Goal: Task Accomplishment & Management: Manage account settings

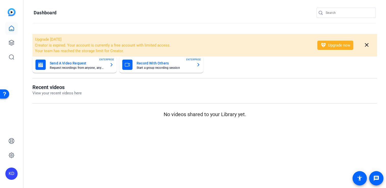
click at [327, 12] on input "Search" at bounding box center [349, 13] width 46 height 6
type input "h"
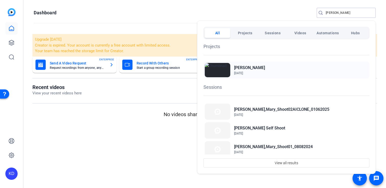
type input "higgins"
click at [278, 70] on div "Mary Higgins Oct 6, 2022" at bounding box center [286, 69] width 166 height 17
click at [240, 64] on div "Mary Higgins Oct 6, 2022" at bounding box center [286, 69] width 166 height 17
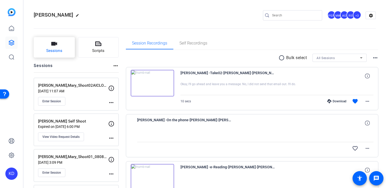
click at [66, 50] on button "Sessions" at bounding box center [54, 47] width 41 height 20
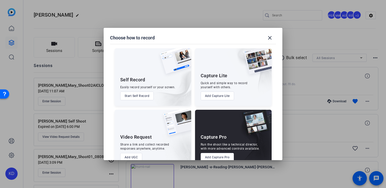
click at [223, 156] on button "Add Capture Pro" at bounding box center [217, 157] width 33 height 9
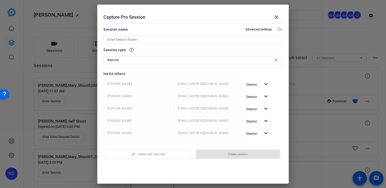
click at [207, 38] on input at bounding box center [192, 39] width 171 height 6
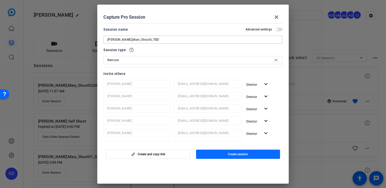
type input "Higgins,Mary_Shoot0_TBD"
click at [228, 151] on span "button" at bounding box center [238, 154] width 84 height 12
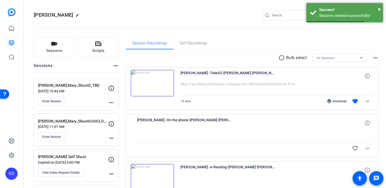
click at [112, 101] on mat-icon "more_horiz" at bounding box center [111, 102] width 6 height 6
click at [119, 110] on span "Edit Session" at bounding box center [123, 110] width 23 height 6
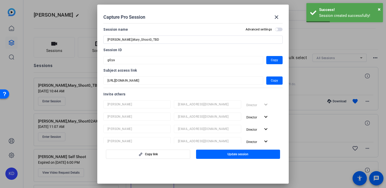
click at [138, 40] on input "Higgins,Mary_Shoot0_TBD" at bounding box center [192, 39] width 171 height 6
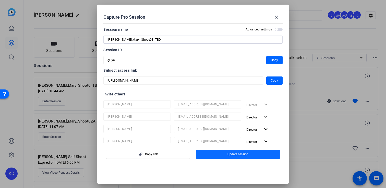
type input "[PERSON_NAME],Mary_Shoot03_TBD"
click at [213, 155] on span "button" at bounding box center [238, 154] width 84 height 12
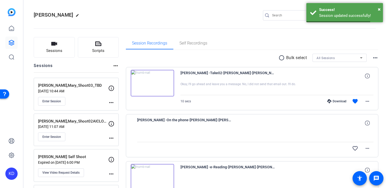
click at [112, 105] on mat-icon "more_horiz" at bounding box center [111, 102] width 6 height 6
click at [120, 110] on span "Edit Session" at bounding box center [123, 110] width 23 height 6
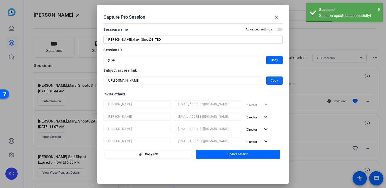
click at [277, 80] on span "Copy" at bounding box center [274, 80] width 7 height 6
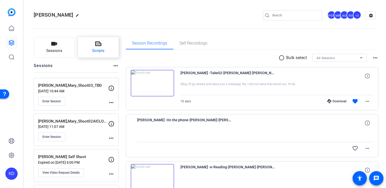
click at [103, 44] on button "Scripts" at bounding box center [98, 47] width 41 height 20
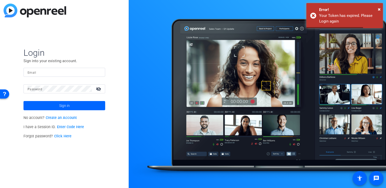
click at [65, 70] on input "Email" at bounding box center [64, 72] width 73 height 6
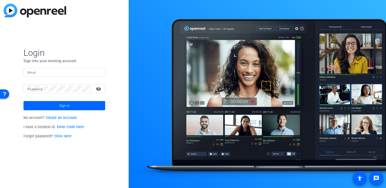
type input "kdelgadillo@jamespublishing.com"
click at [57, 105] on span at bounding box center [64, 105] width 82 height 12
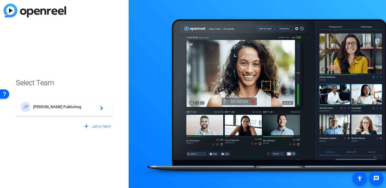
click at [83, 108] on span "James Publishing" at bounding box center [65, 106] width 64 height 5
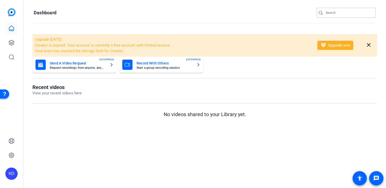
click at [337, 14] on input "Search" at bounding box center [349, 13] width 46 height 6
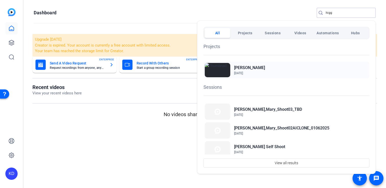
type input "higg"
click at [258, 72] on span "Oct 6, 2022" at bounding box center [249, 73] width 31 height 5
